Goal: Entertainment & Leisure: Consume media (video, audio)

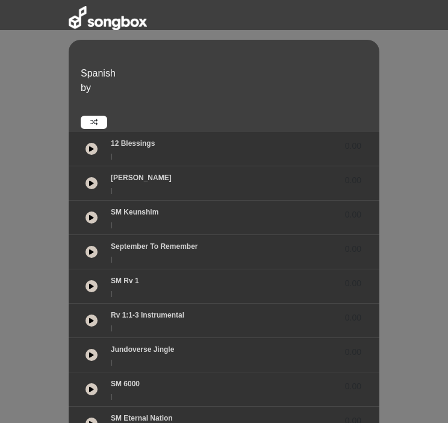
click at [96, 182] on button at bounding box center [92, 183] width 12 height 12
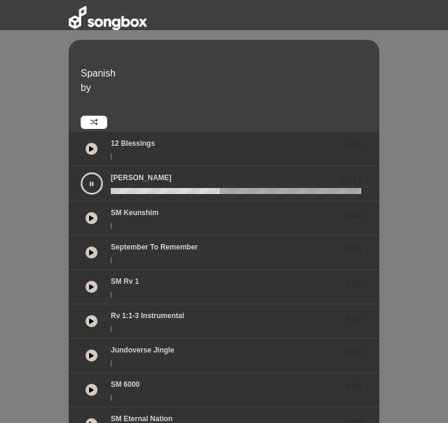
click at [96, 182] on button at bounding box center [92, 183] width 22 height 22
click at [96, 182] on button at bounding box center [92, 183] width 12 height 12
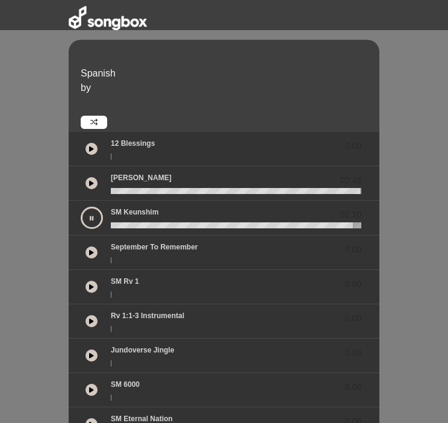
click at [94, 285] on button at bounding box center [92, 287] width 12 height 12
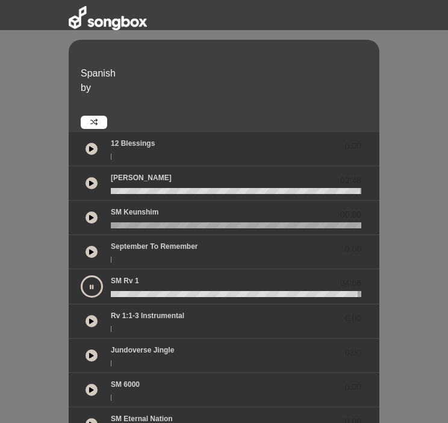
click at [92, 387] on icon at bounding box center [91, 390] width 5 height 6
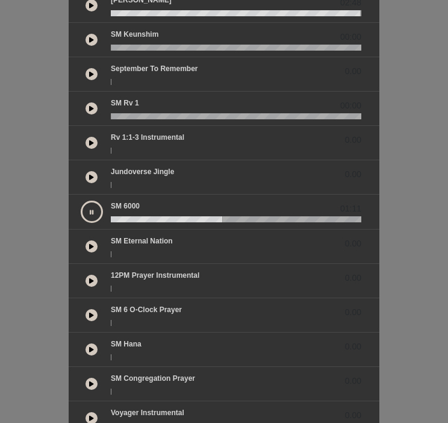
scroll to position [182, 0]
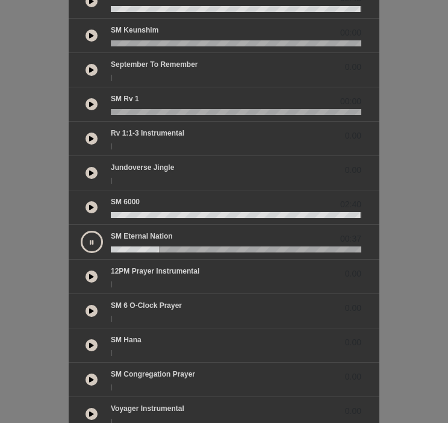
click at [87, 242] on button at bounding box center [92, 242] width 22 height 22
click at [87, 242] on button at bounding box center [92, 241] width 12 height 12
click at [89, 349] on button at bounding box center [92, 345] width 12 height 12
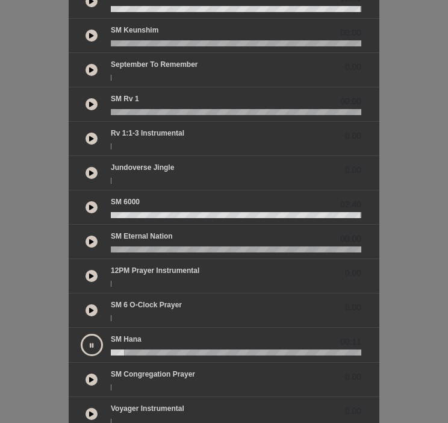
click at [89, 349] on button at bounding box center [92, 345] width 22 height 22
